Goal: Task Accomplishment & Management: Manage account settings

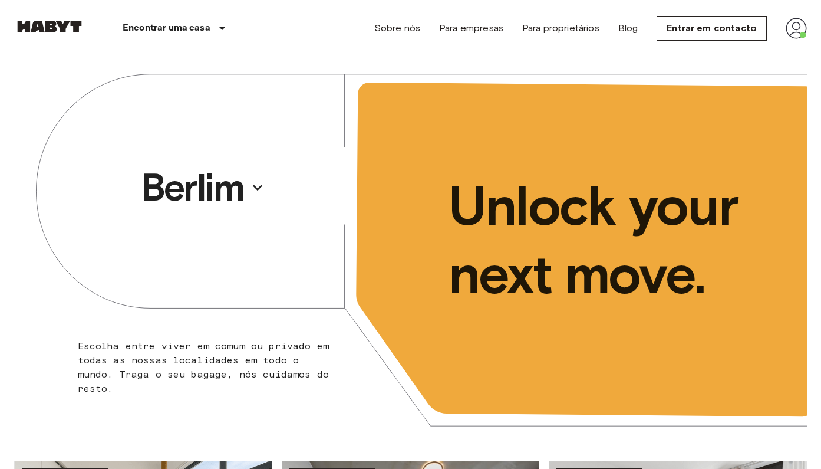
click at [810, 37] on nav "Encontrar uma casa Europa Amsterdã Berlim Bruxelas [GEOGRAPHIC_DATA] [GEOGRAPHI…" at bounding box center [410, 28] width 821 height 57
click at [800, 32] on img at bounding box center [796, 28] width 21 height 21
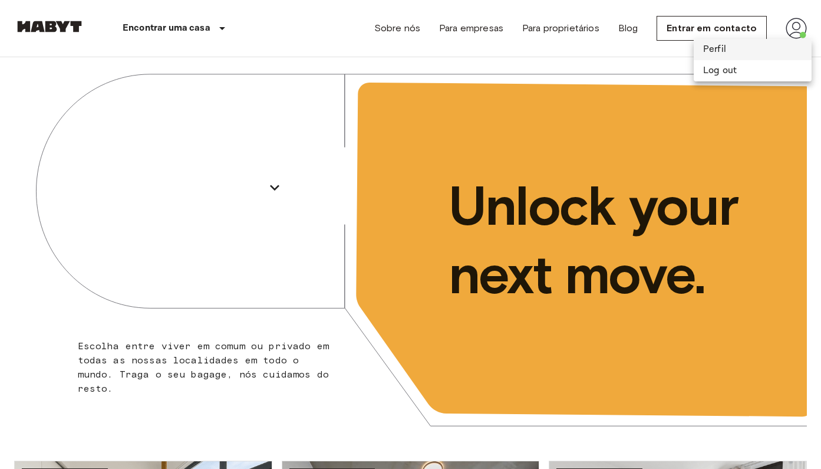
click at [725, 46] on li "Perfil" at bounding box center [753, 49] width 118 height 21
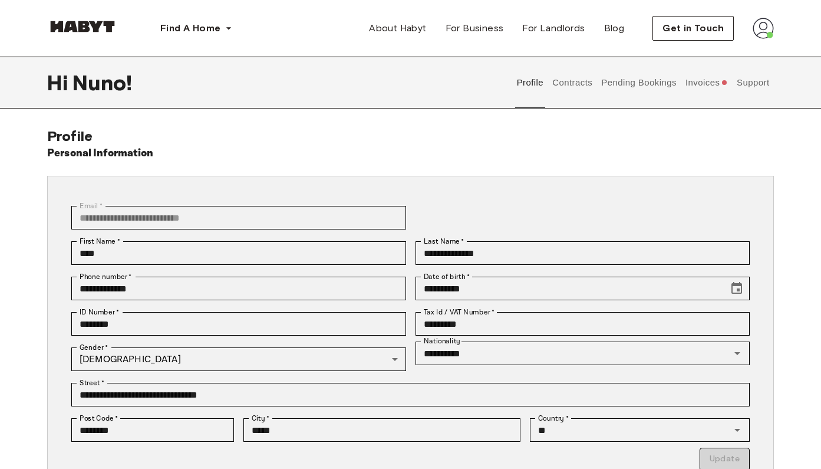
scroll to position [177, 0]
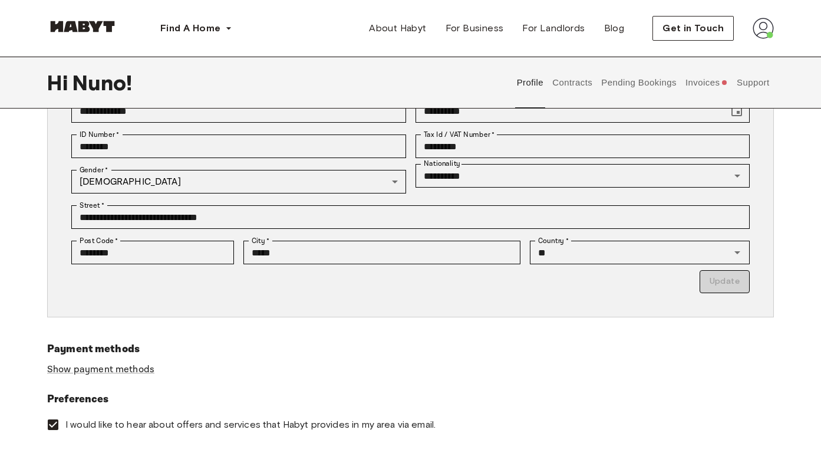
click at [705, 84] on button "Invoices" at bounding box center [706, 83] width 45 height 52
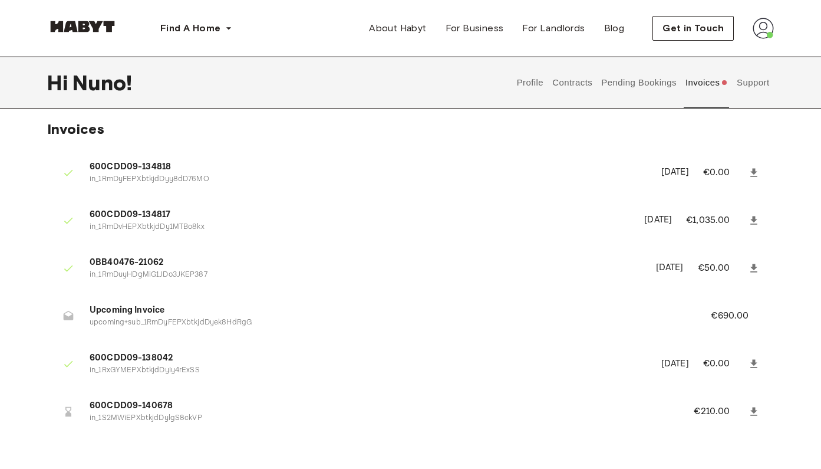
scroll to position [8, 0]
click at [751, 86] on button "Support" at bounding box center [753, 83] width 36 height 52
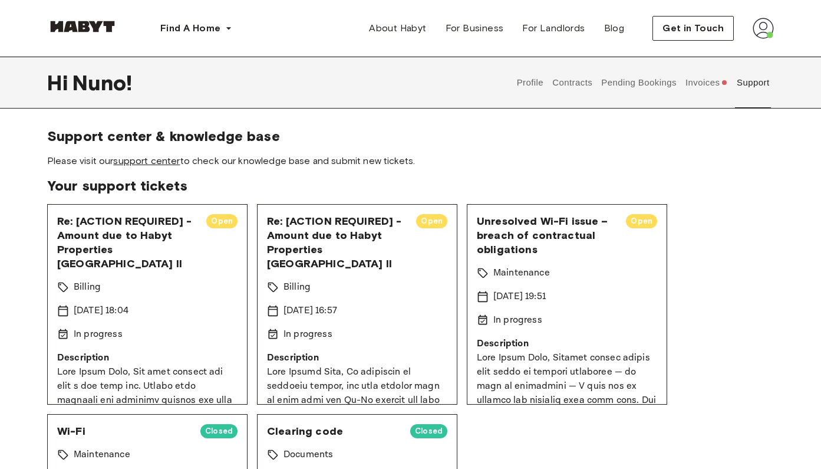
click at [147, 159] on link "support center" at bounding box center [146, 160] width 67 height 11
